Goal: Information Seeking & Learning: Learn about a topic

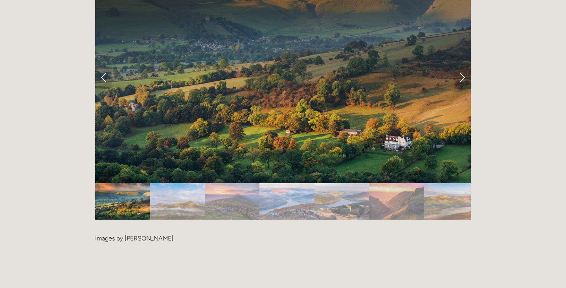
scroll to position [1632, 0]
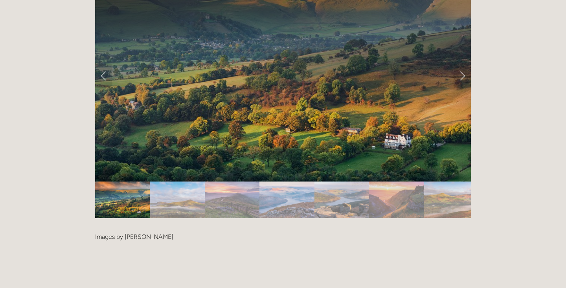
click at [173, 182] on img "Slide 2" at bounding box center [177, 200] width 55 height 37
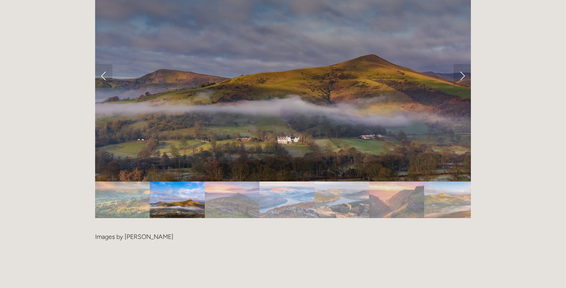
click at [228, 182] on img "Slide 3" at bounding box center [232, 200] width 55 height 37
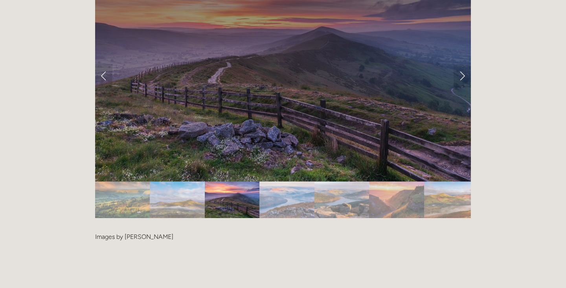
click at [276, 182] on img "Slide 4" at bounding box center [287, 200] width 55 height 37
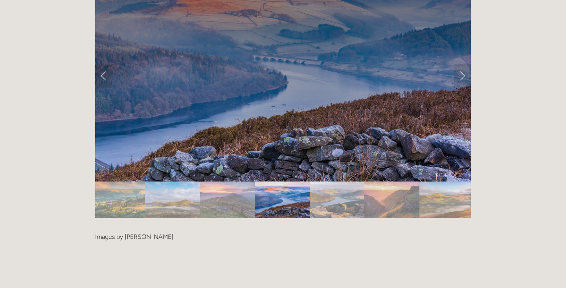
click at [327, 182] on img "Slide 5" at bounding box center [337, 200] width 55 height 37
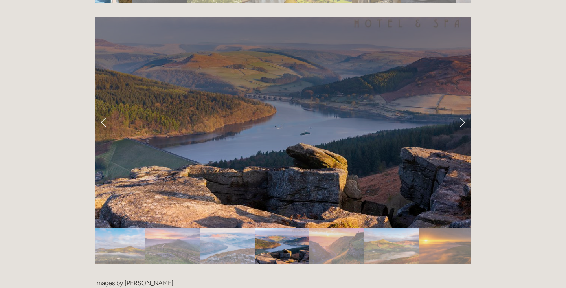
scroll to position [1581, 0]
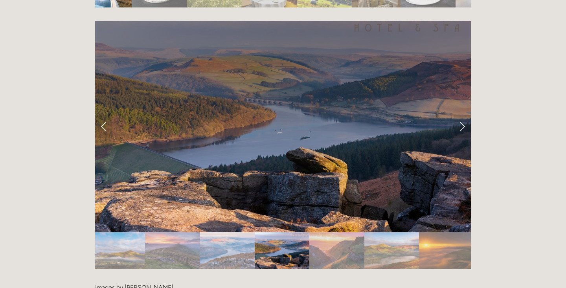
click at [344, 232] on img "Slide 6" at bounding box center [336, 250] width 55 height 37
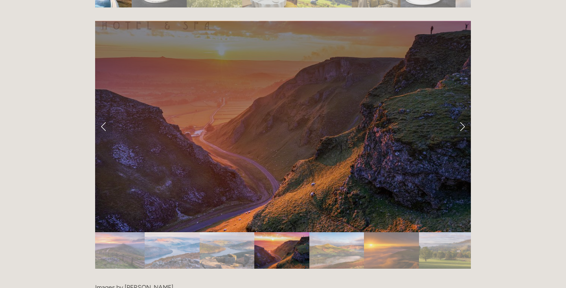
click at [462, 115] on link "Next Slide" at bounding box center [462, 127] width 17 height 24
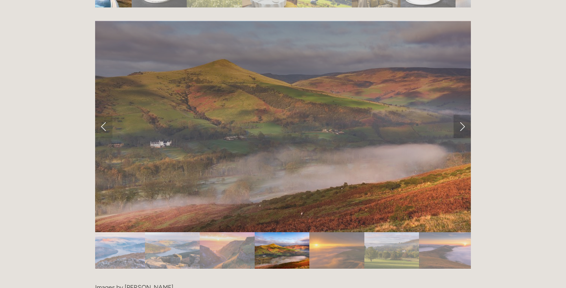
click at [462, 115] on link "Next Slide" at bounding box center [462, 127] width 17 height 24
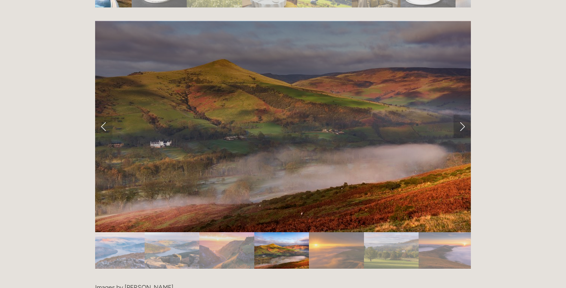
click at [462, 115] on link "Next Slide" at bounding box center [462, 127] width 17 height 24
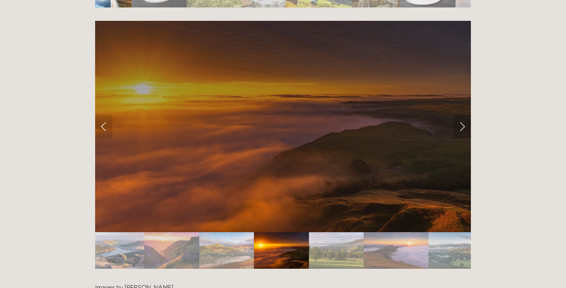
click at [462, 115] on link "Next Slide" at bounding box center [462, 127] width 17 height 24
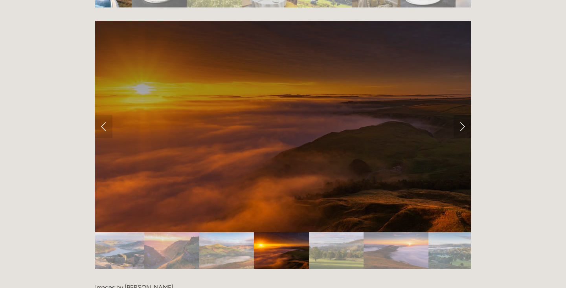
click at [462, 115] on link "Next Slide" at bounding box center [462, 127] width 17 height 24
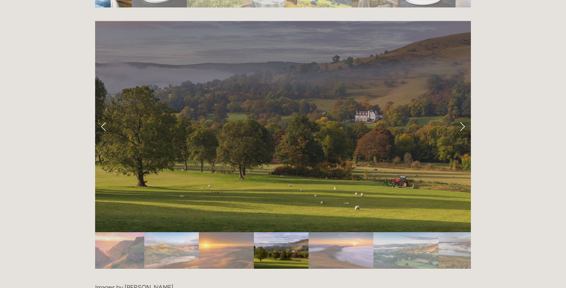
click at [462, 115] on link "Next Slide" at bounding box center [462, 127] width 17 height 24
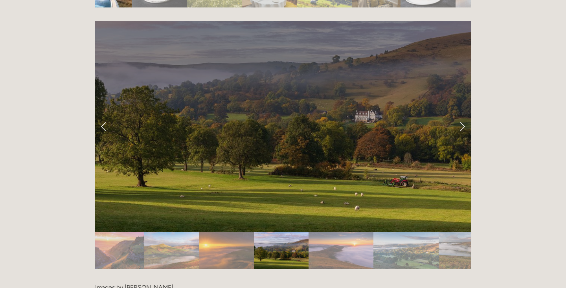
click at [462, 115] on link "Next Slide" at bounding box center [462, 127] width 17 height 24
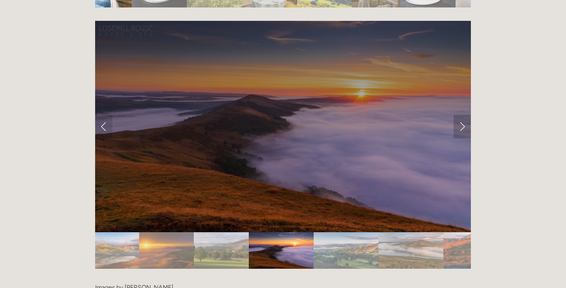
click at [462, 115] on link "Next Slide" at bounding box center [462, 127] width 17 height 24
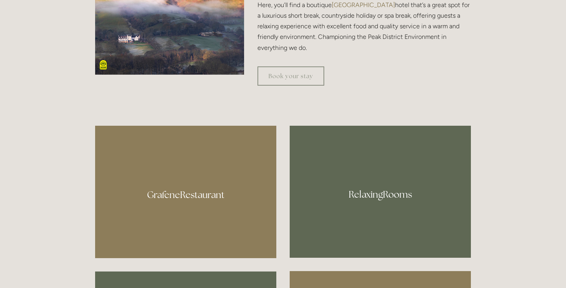
scroll to position [360, 0]
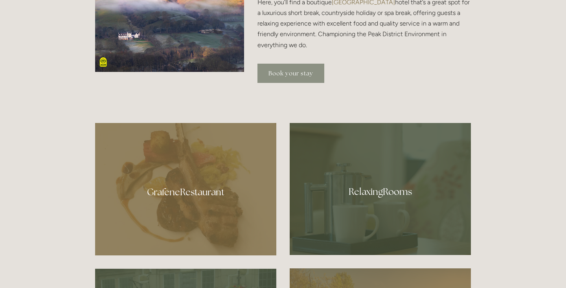
click at [292, 74] on link "Book your stay" at bounding box center [291, 73] width 67 height 19
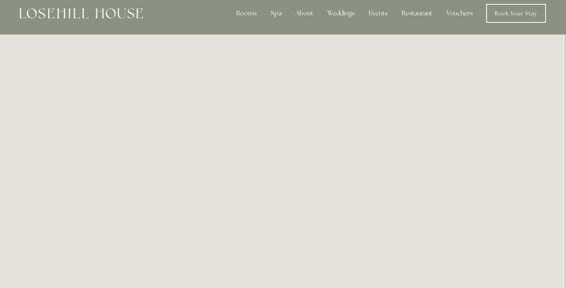
scroll to position [0, 0]
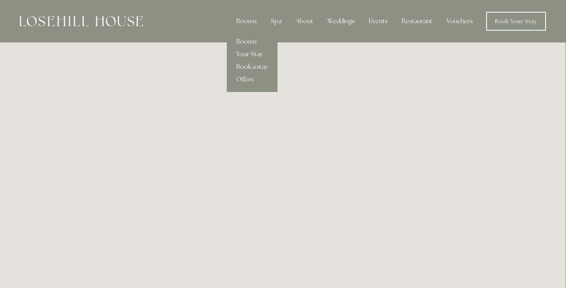
click at [246, 42] on link "Rooms" at bounding box center [252, 41] width 51 height 13
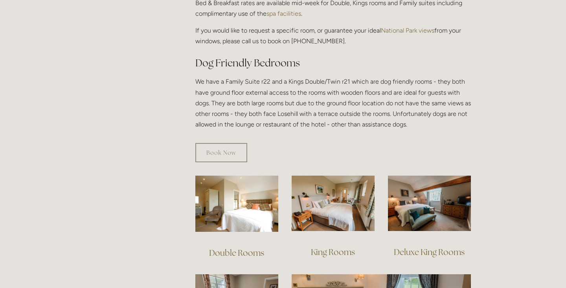
scroll to position [401, 0]
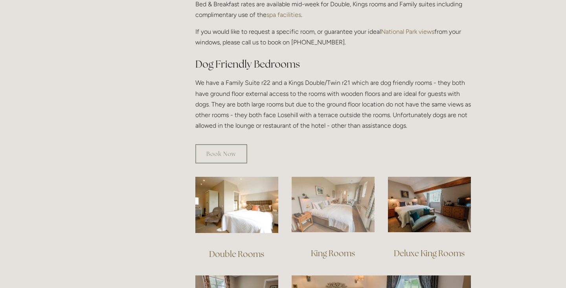
click at [316, 214] on img at bounding box center [333, 204] width 83 height 55
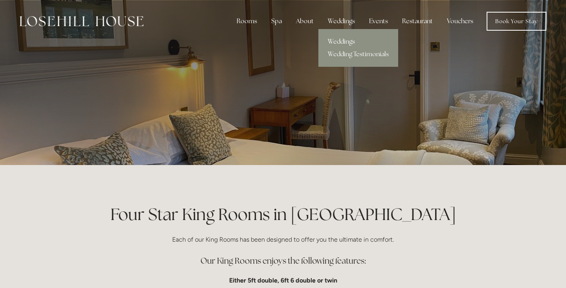
click at [338, 41] on link "Weddings" at bounding box center [359, 41] width 80 height 13
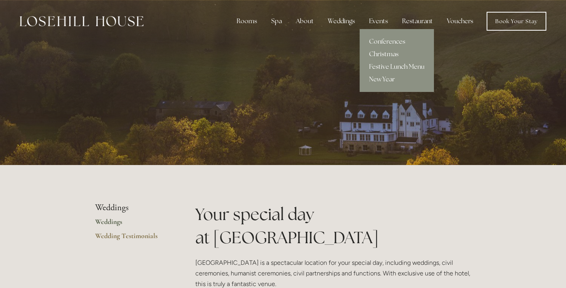
click at [379, 52] on link "Christmas" at bounding box center [397, 54] width 74 height 13
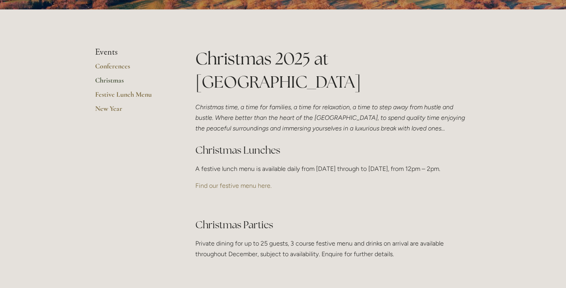
scroll to position [157, 0]
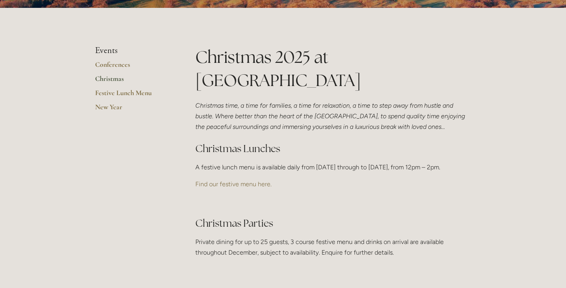
click at [260, 188] on link "Find our festive menu here." at bounding box center [233, 183] width 76 height 7
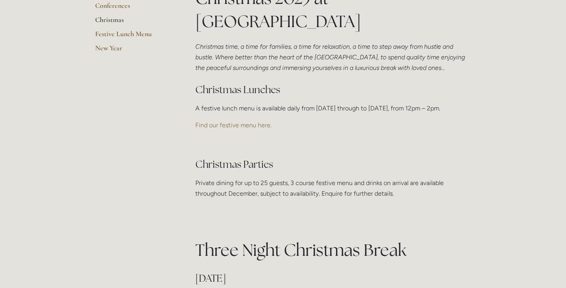
scroll to position [218, 0]
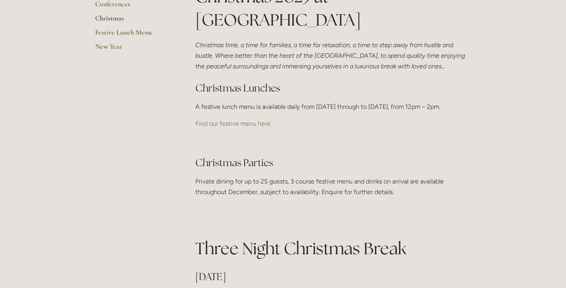
click at [259, 127] on link "Find our festive menu here." at bounding box center [233, 123] width 76 height 7
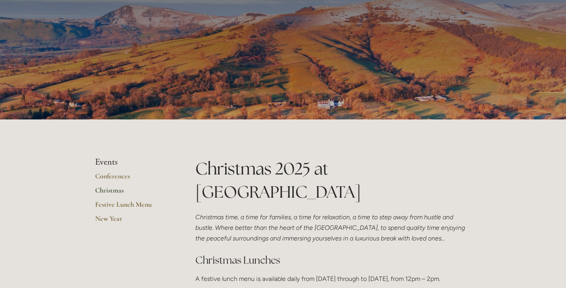
scroll to position [0, 0]
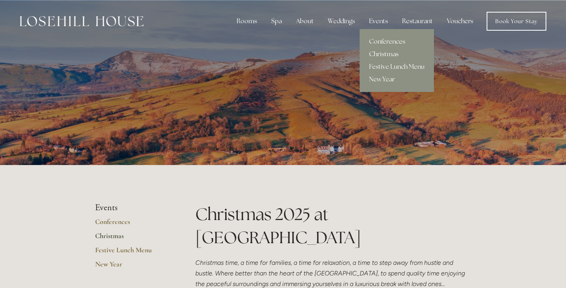
click at [380, 40] on link "Conferences" at bounding box center [397, 41] width 74 height 13
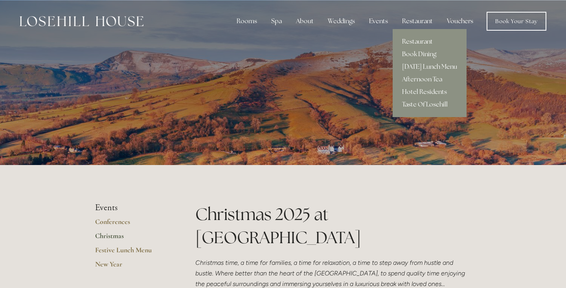
click at [411, 41] on link "Restaurant" at bounding box center [430, 41] width 74 height 13
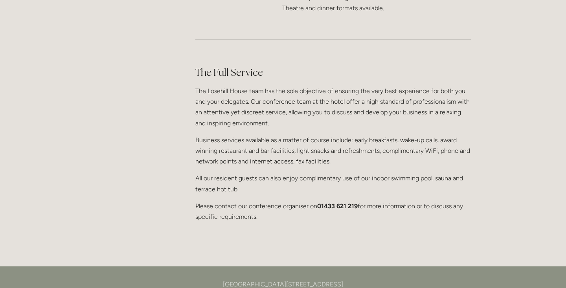
scroll to position [635, 0]
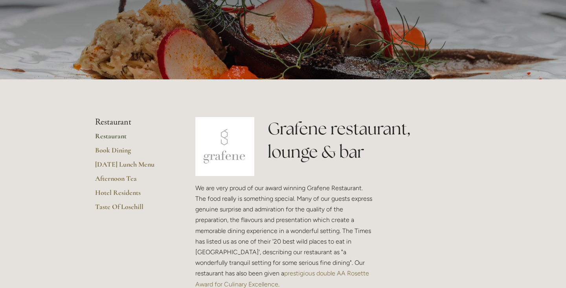
scroll to position [86, 0]
click at [135, 162] on link "[DATE] Lunch Menu" at bounding box center [132, 167] width 75 height 14
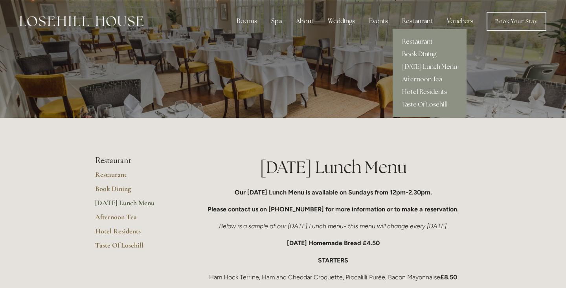
click at [416, 40] on link "Restaurant" at bounding box center [430, 41] width 74 height 13
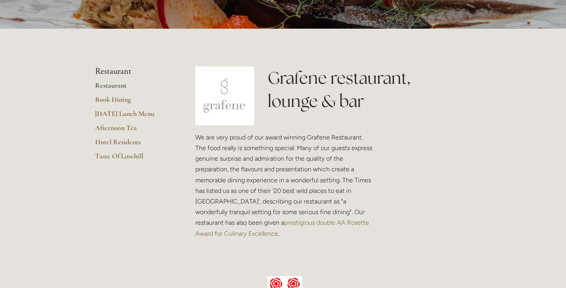
scroll to position [50, 0]
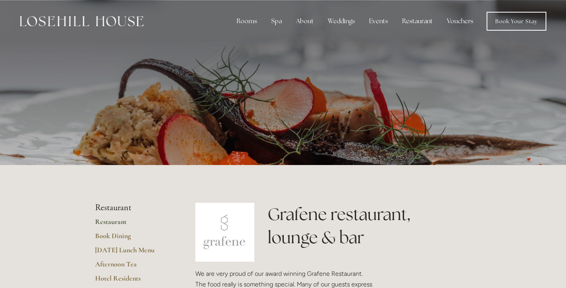
scroll to position [86, 0]
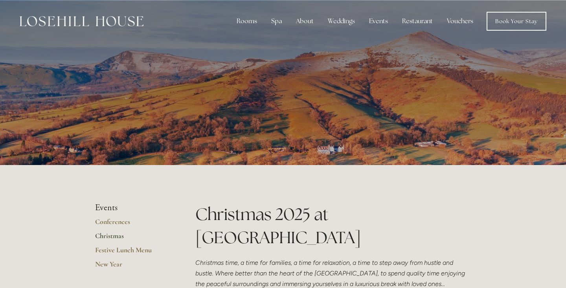
scroll to position [157, 0]
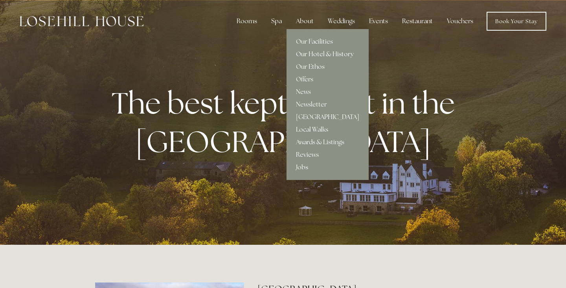
click at [314, 52] on link "Our Hotel & History" at bounding box center [328, 54] width 82 height 13
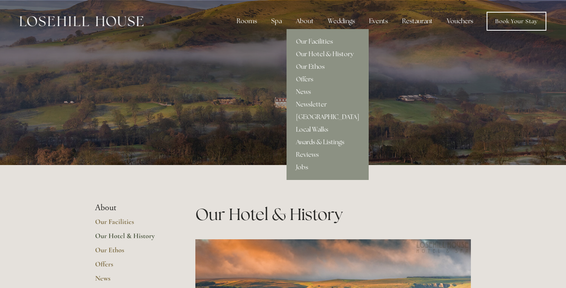
click at [303, 65] on link "Our Ethos" at bounding box center [328, 67] width 82 height 13
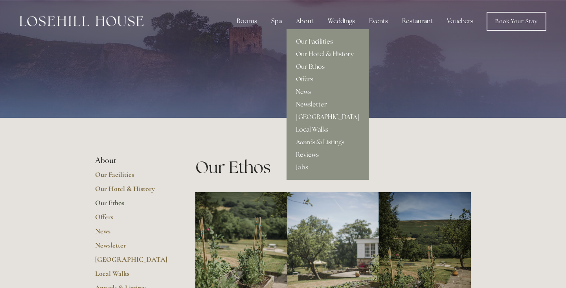
click at [305, 115] on link "[GEOGRAPHIC_DATA]" at bounding box center [328, 117] width 82 height 13
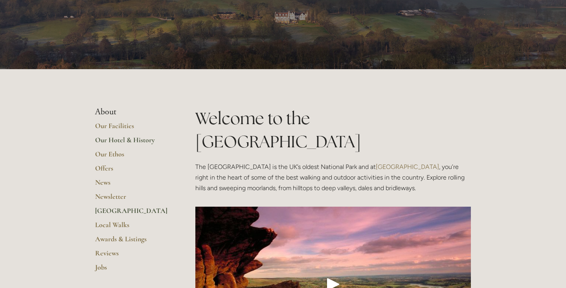
scroll to position [52, 0]
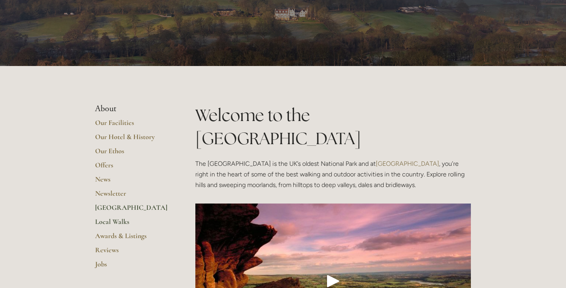
click at [117, 222] on link "Local Walks" at bounding box center [132, 224] width 75 height 14
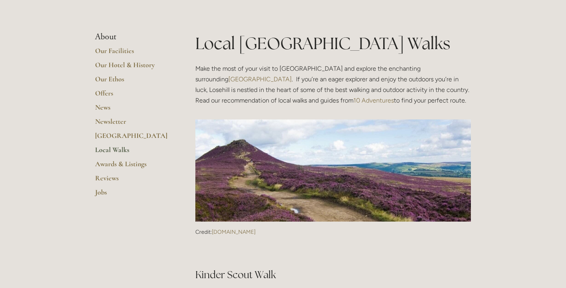
scroll to position [126, 0]
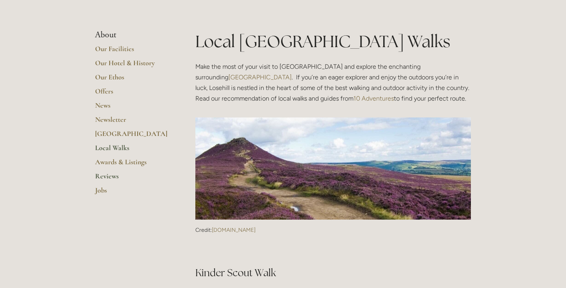
click at [113, 177] on link "Reviews" at bounding box center [132, 179] width 75 height 14
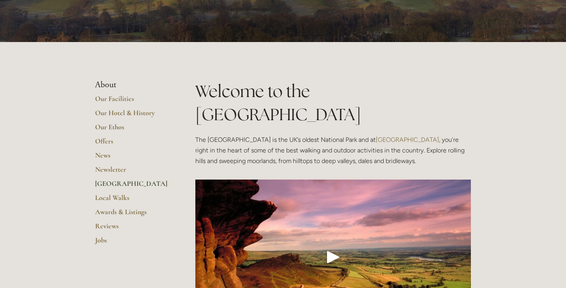
scroll to position [78, 0]
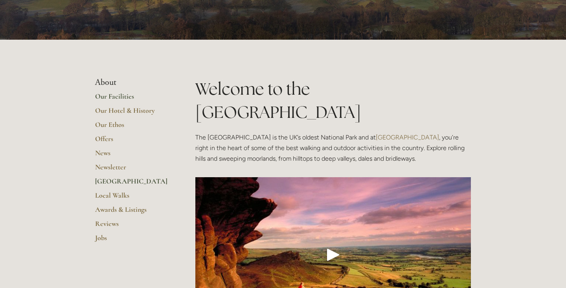
click at [126, 96] on link "Our Facilities" at bounding box center [132, 99] width 75 height 14
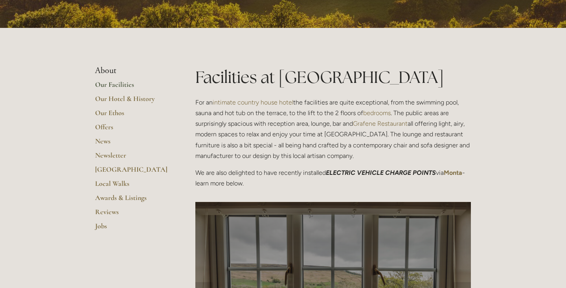
scroll to position [138, 0]
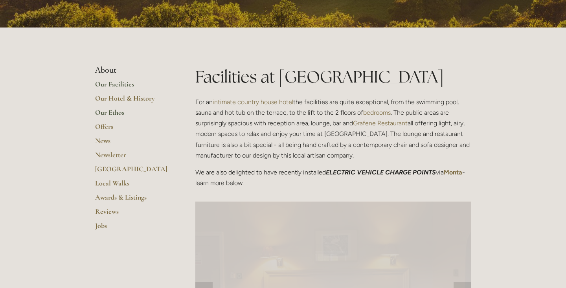
click at [118, 115] on link "Our Ethos" at bounding box center [132, 115] width 75 height 14
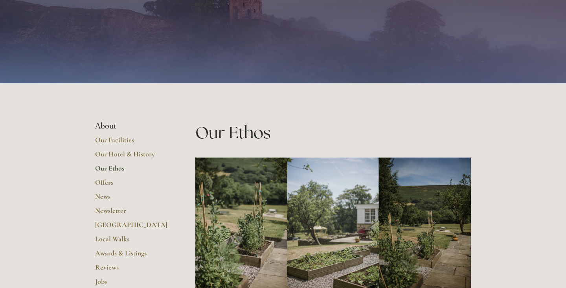
scroll to position [33, 0]
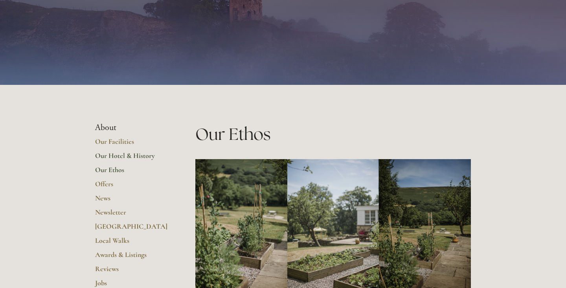
click at [133, 155] on link "Our Hotel & History" at bounding box center [132, 158] width 75 height 14
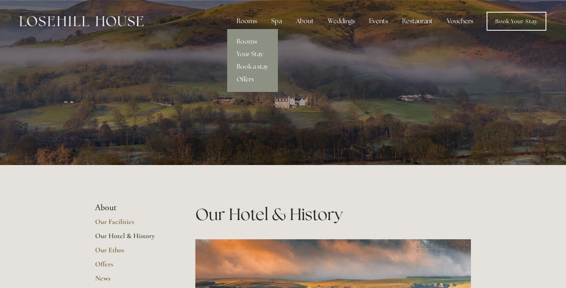
click at [247, 41] on link "Rooms" at bounding box center [252, 41] width 51 height 13
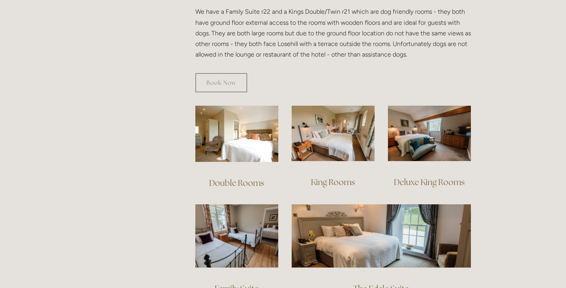
scroll to position [471, 0]
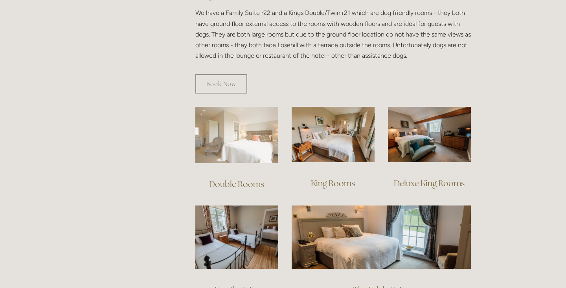
click at [233, 133] on img at bounding box center [236, 135] width 83 height 56
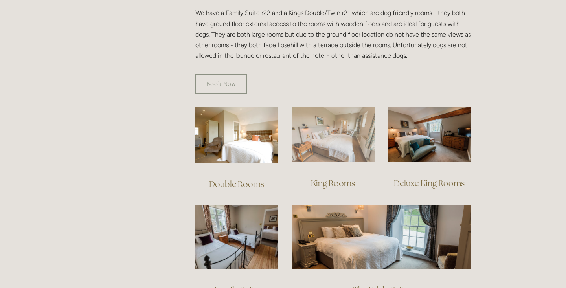
click at [324, 133] on img at bounding box center [333, 134] width 83 height 55
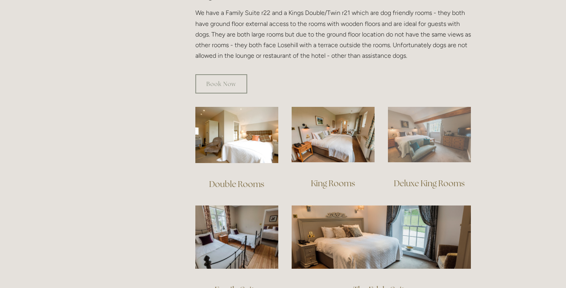
click at [412, 139] on img at bounding box center [429, 134] width 83 height 55
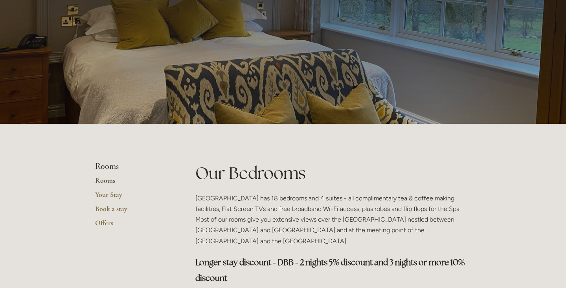
scroll to position [0, 0]
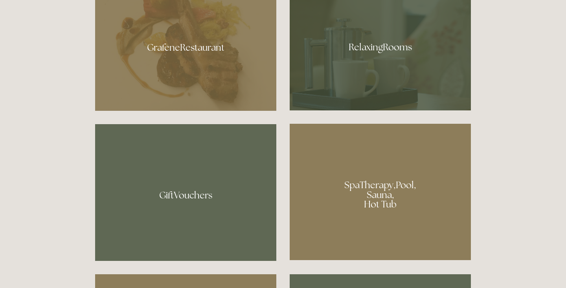
scroll to position [505, 0]
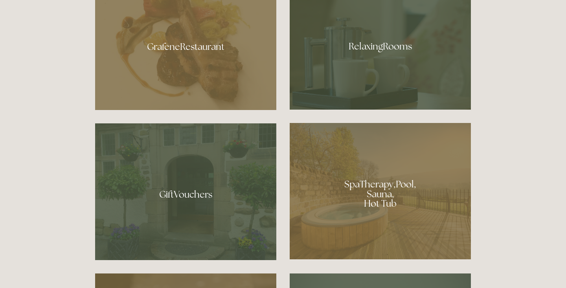
click at [331, 70] on div at bounding box center [380, 44] width 181 height 132
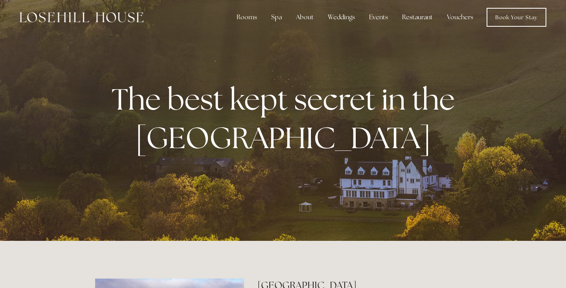
scroll to position [0, 0]
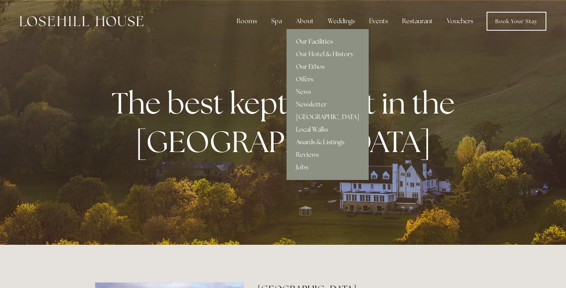
click at [317, 39] on link "Our Facilities" at bounding box center [328, 41] width 82 height 13
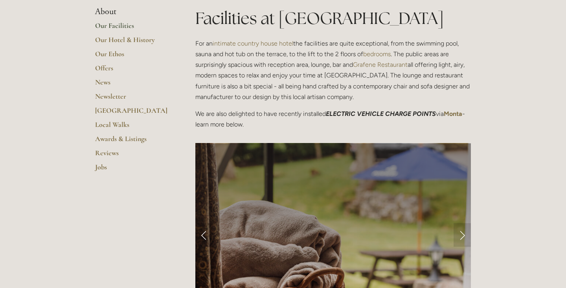
scroll to position [197, 0]
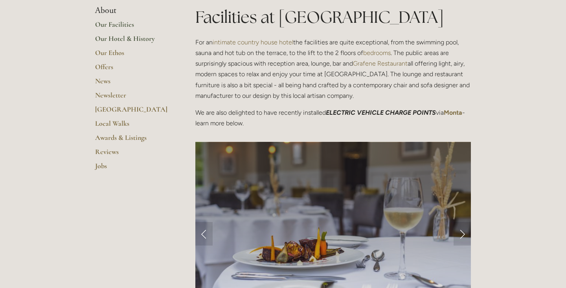
click at [138, 38] on link "Our Hotel & History" at bounding box center [132, 41] width 75 height 14
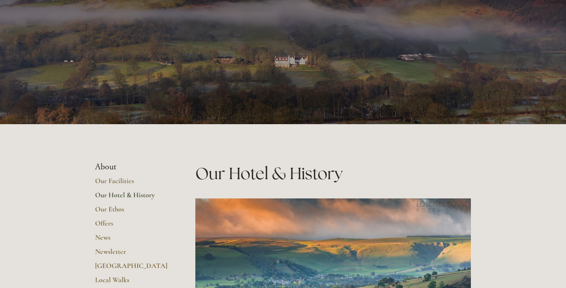
scroll to position [44, 0]
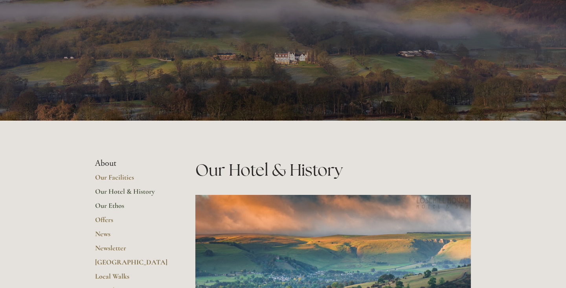
click at [120, 204] on link "Our Ethos" at bounding box center [132, 208] width 75 height 14
